Goal: Task Accomplishment & Management: Complete application form

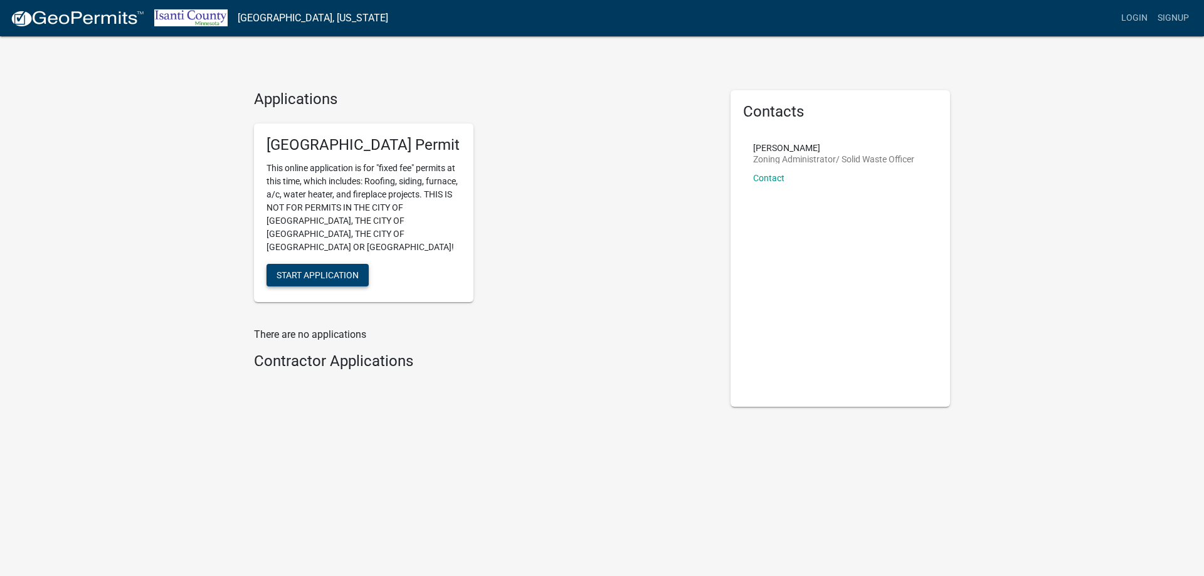
click at [327, 270] on span "Start Application" at bounding box center [318, 275] width 82 height 10
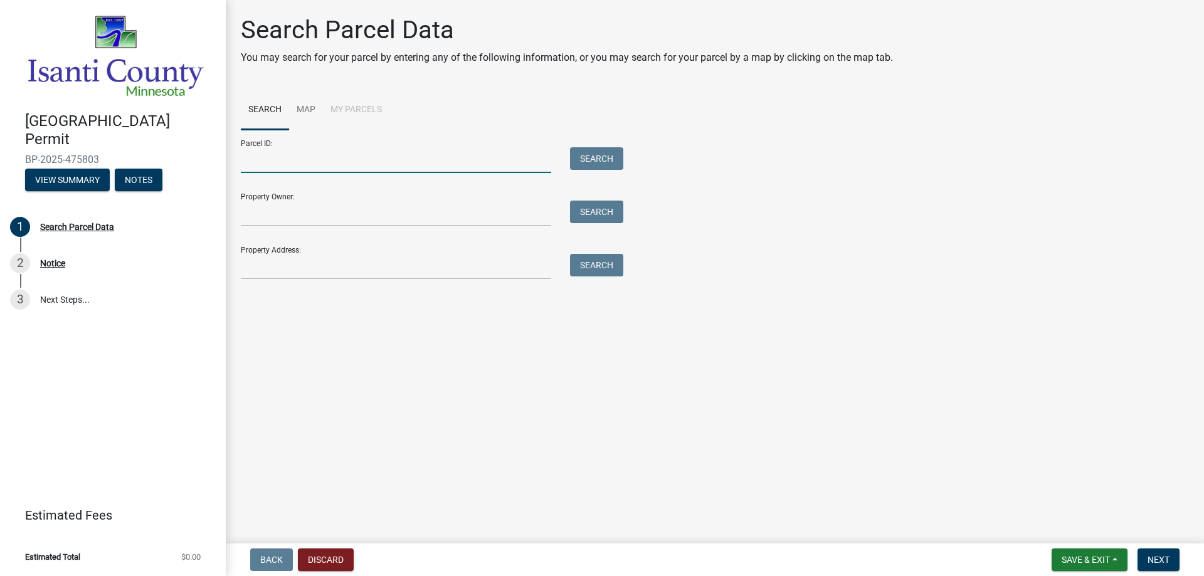
click at [356, 159] on input "Parcel ID:" at bounding box center [396, 160] width 310 height 26
click at [343, 209] on input "Property Owner:" at bounding box center [396, 214] width 310 height 26
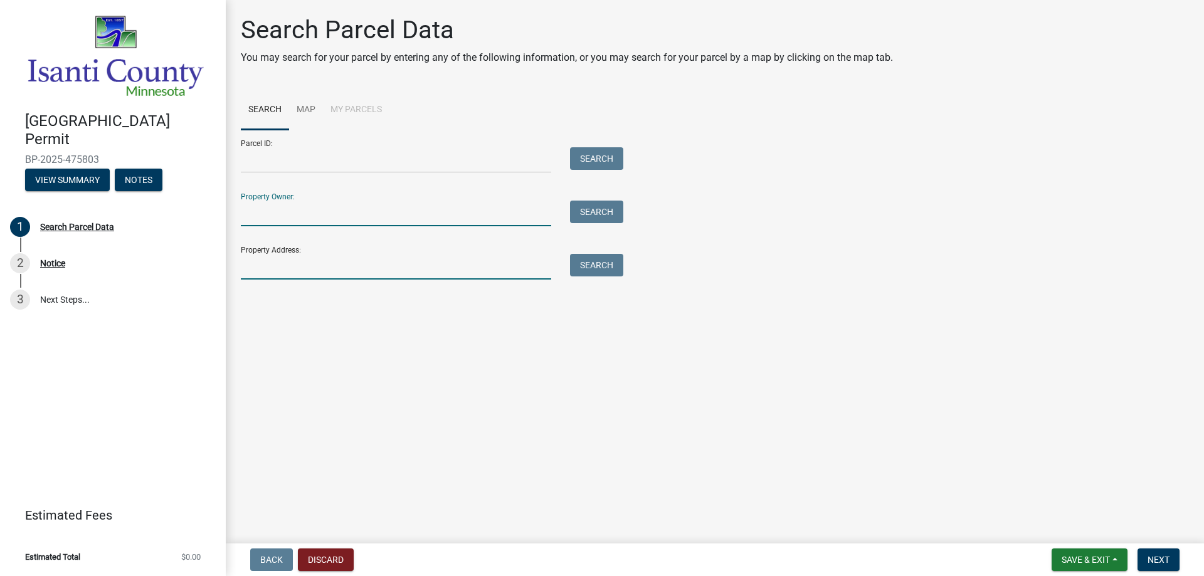
click at [341, 266] on input "Property Address:" at bounding box center [396, 267] width 310 height 26
click at [319, 205] on input "Property Owner:" at bounding box center [396, 214] width 310 height 26
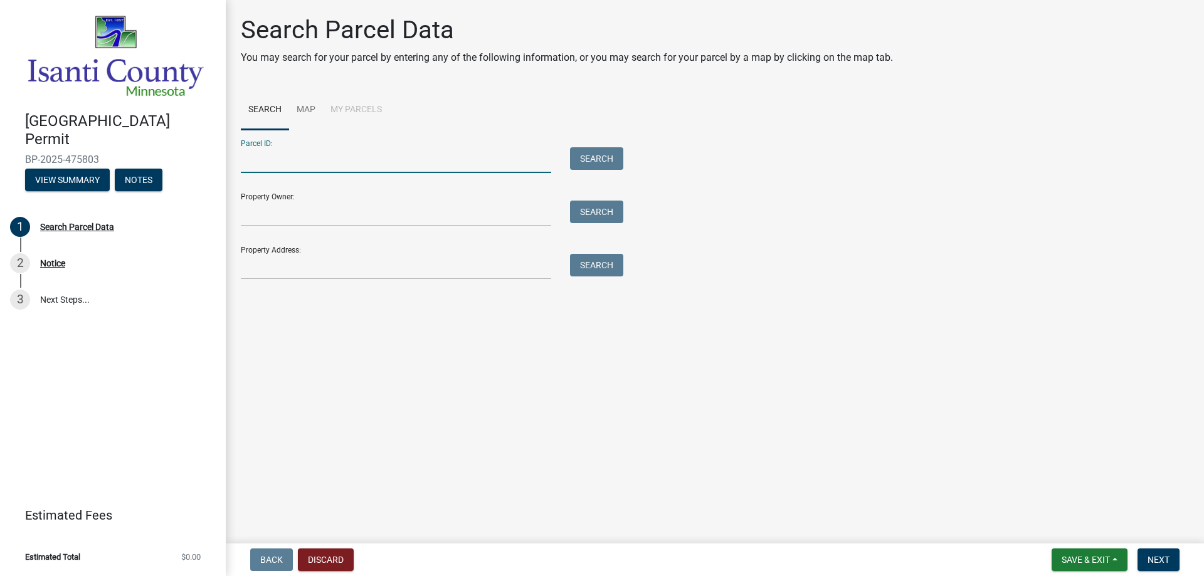
click at [316, 155] on input "Parcel ID:" at bounding box center [396, 160] width 310 height 26
click at [309, 212] on input "Property Owner:" at bounding box center [396, 214] width 310 height 26
click at [315, 158] on input "Parcel ID:" at bounding box center [396, 160] width 310 height 26
click at [334, 256] on input "Property Address:" at bounding box center [396, 267] width 310 height 26
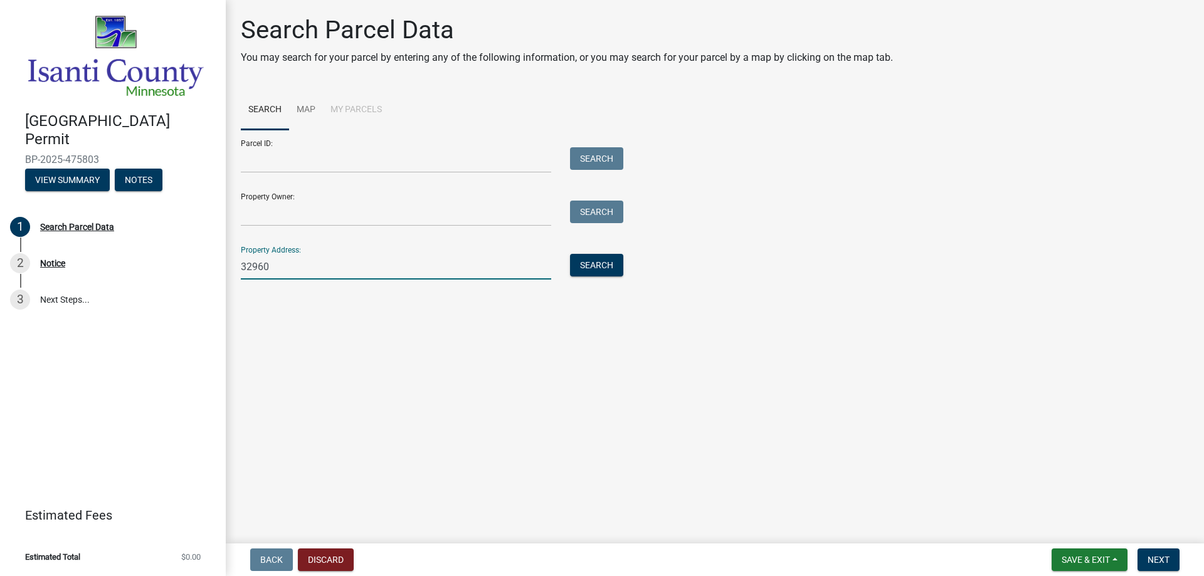
click at [316, 270] on input "32960" at bounding box center [396, 267] width 310 height 26
type input "32960 hilary circle"
click at [599, 262] on button "Search" at bounding box center [596, 265] width 53 height 23
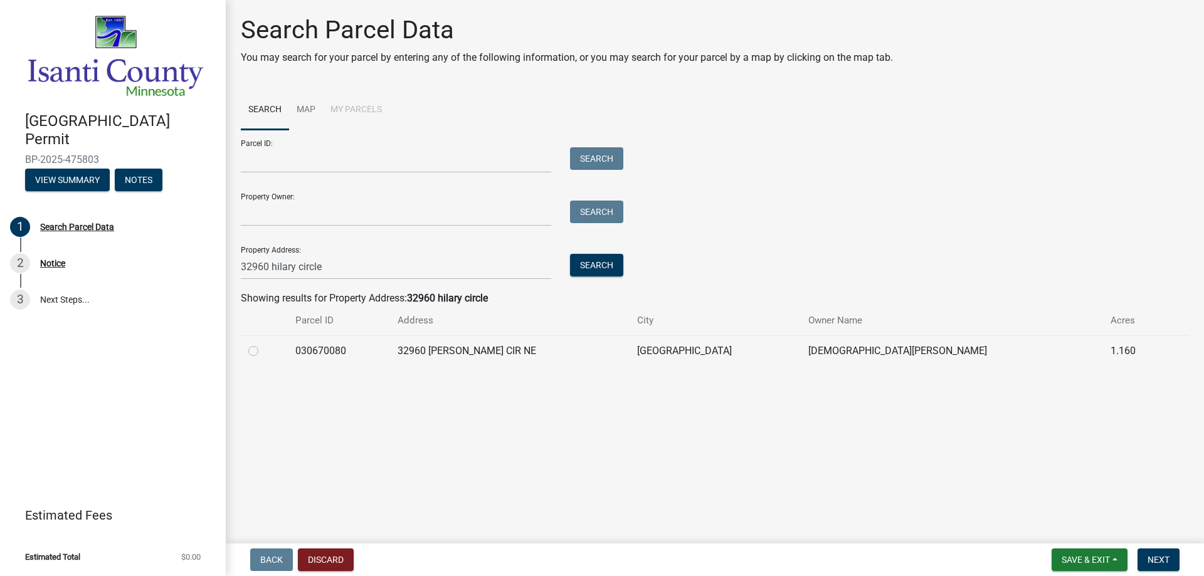
click at [263, 344] on label at bounding box center [263, 344] width 0 height 0
click at [263, 349] on input "radio" at bounding box center [267, 348] width 8 height 8
radio input "true"
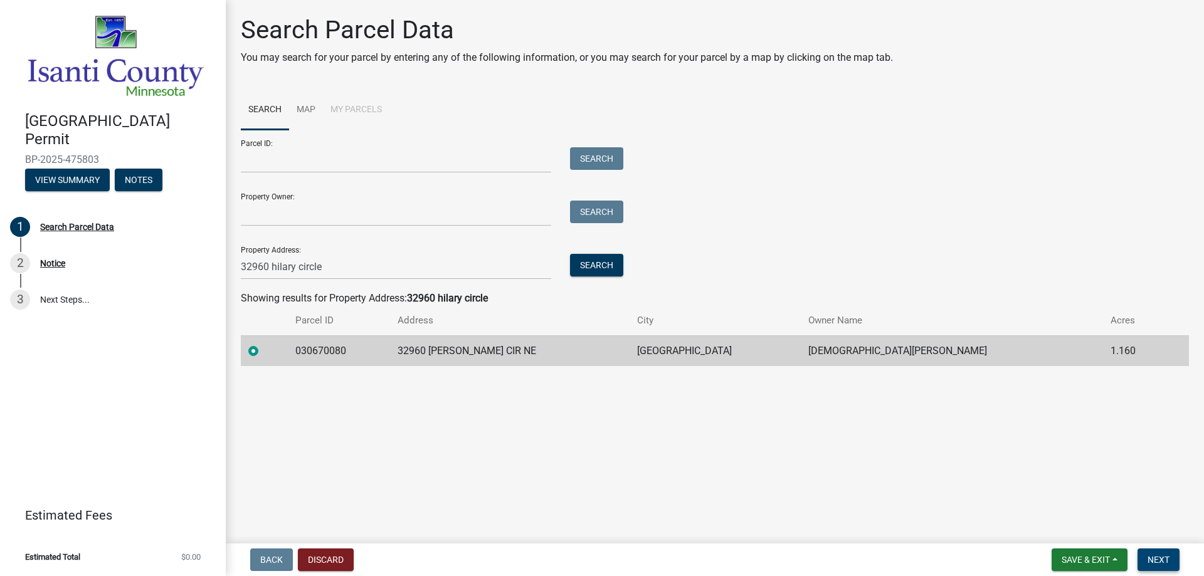
click at [1164, 555] on span "Next" at bounding box center [1159, 560] width 22 height 10
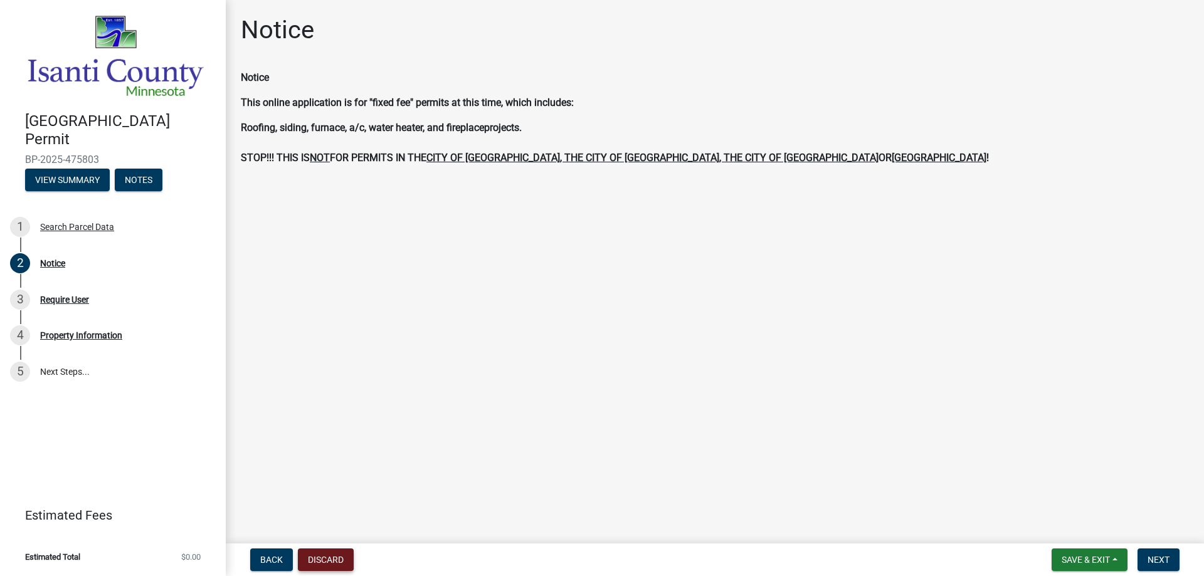
click at [332, 555] on button "Discard" at bounding box center [326, 560] width 56 height 23
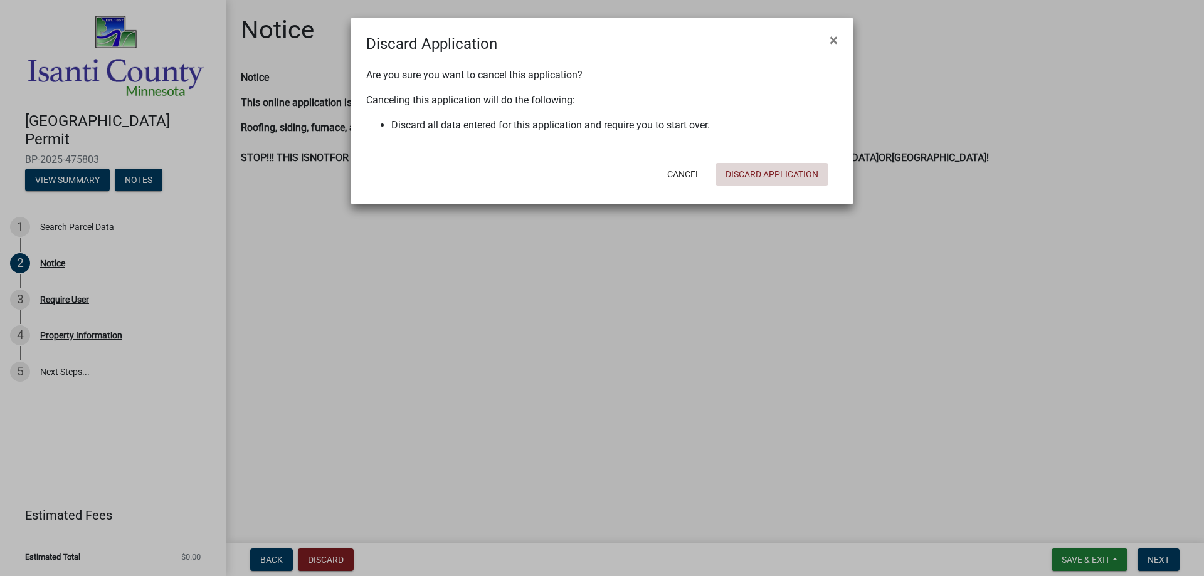
click at [758, 172] on button "Discard Application" at bounding box center [771, 174] width 113 height 23
